Goal: Task Accomplishment & Management: Manage account settings

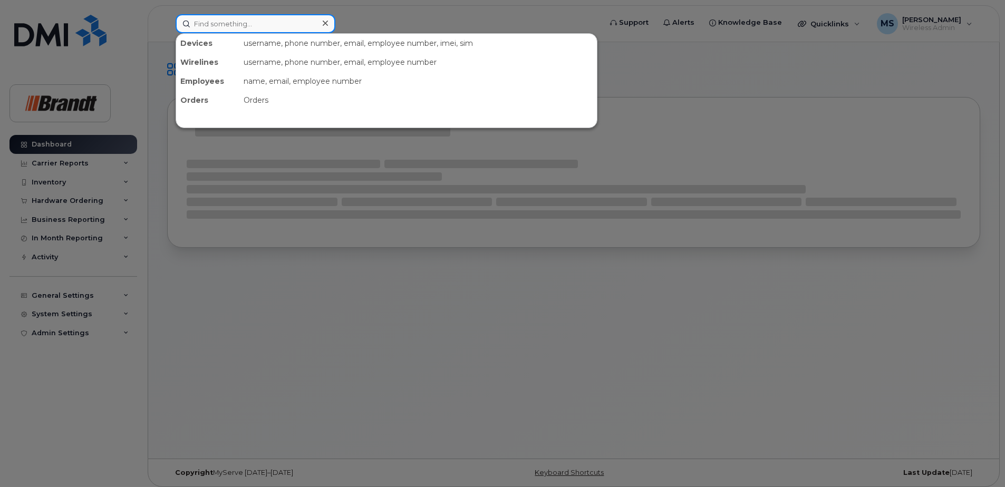
paste input "6472335043"
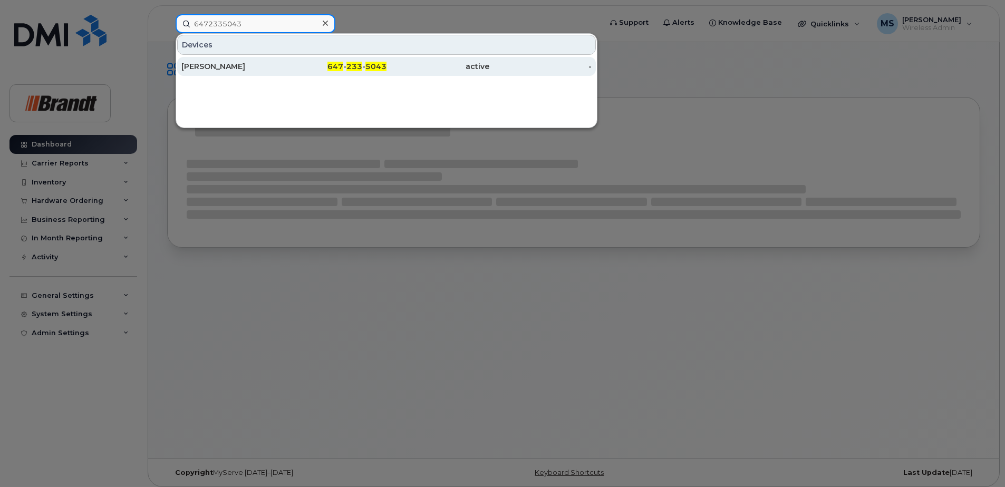
type input "6472335043"
click at [270, 69] on div "[PERSON_NAME]" at bounding box center [232, 66] width 103 height 11
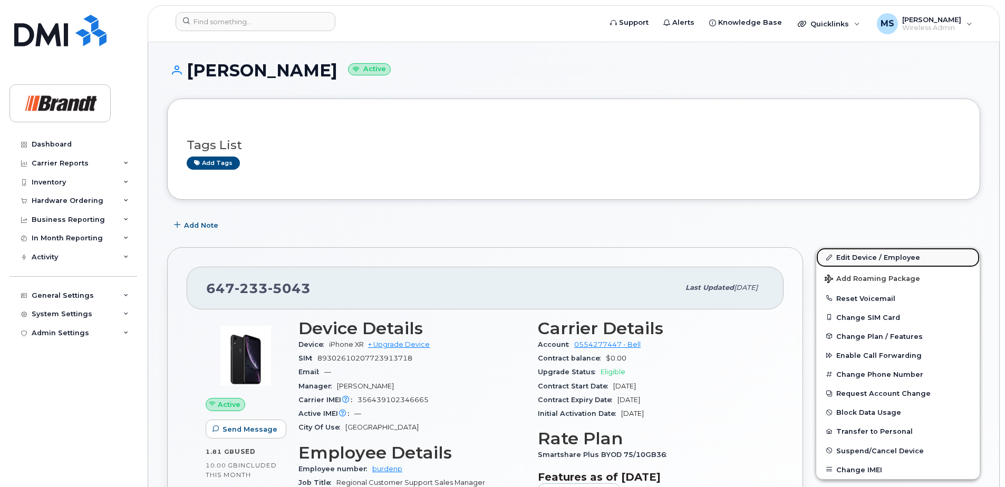
click at [858, 257] on link "Edit Device / Employee" at bounding box center [897, 257] width 163 height 19
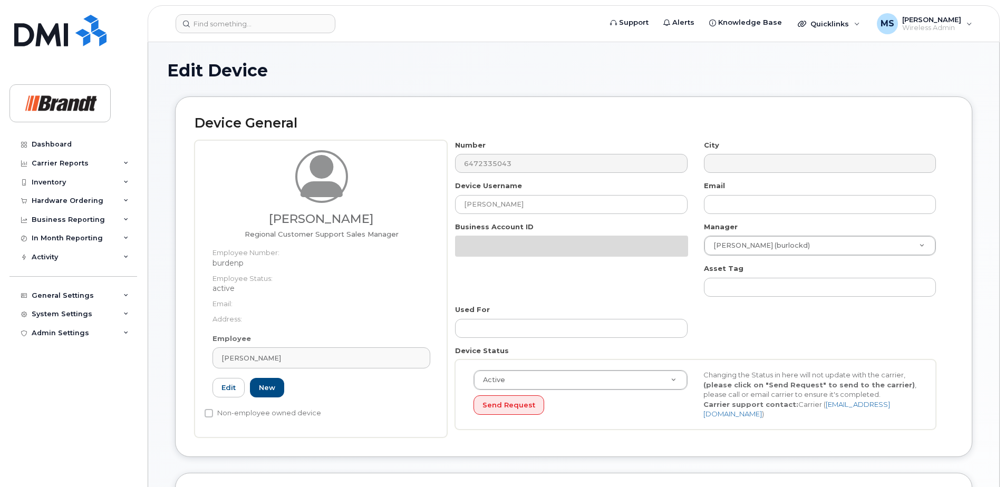
select select "34499225"
select select "34499244"
select select "35155016"
